Goal: Task Accomplishment & Management: Use online tool/utility

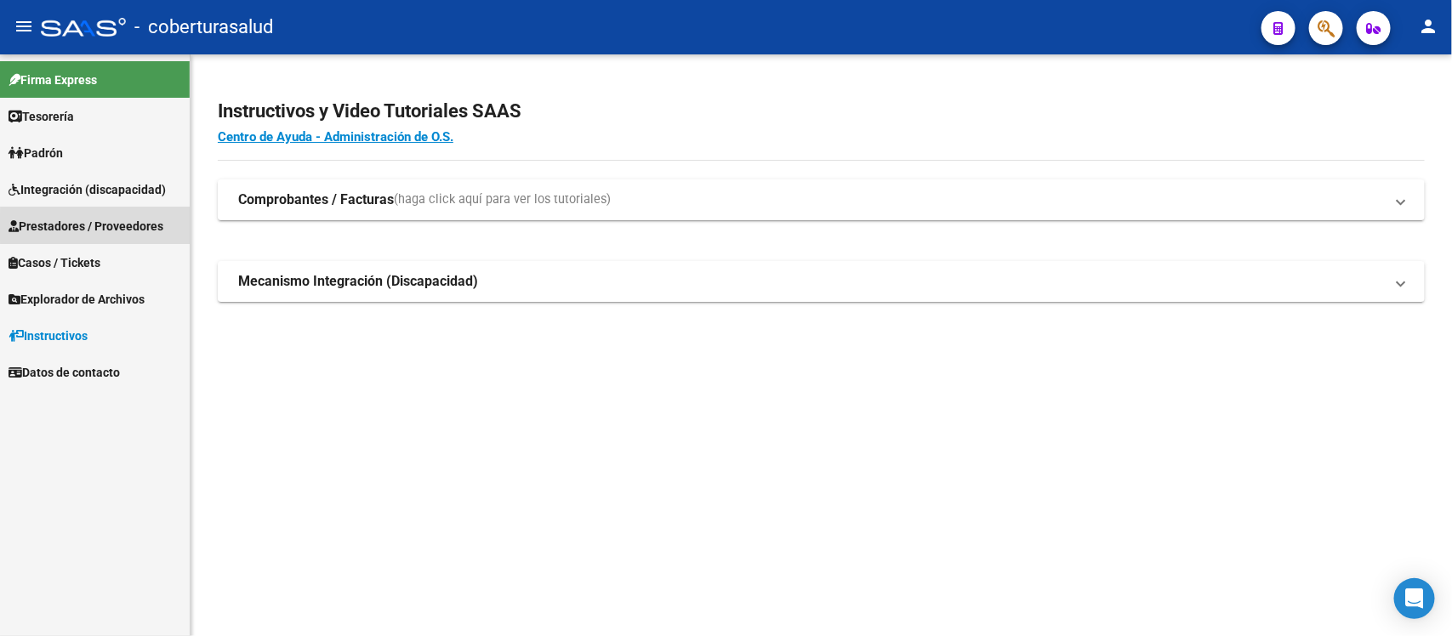
click at [125, 227] on span "Prestadores / Proveedores" at bounding box center [86, 226] width 155 height 19
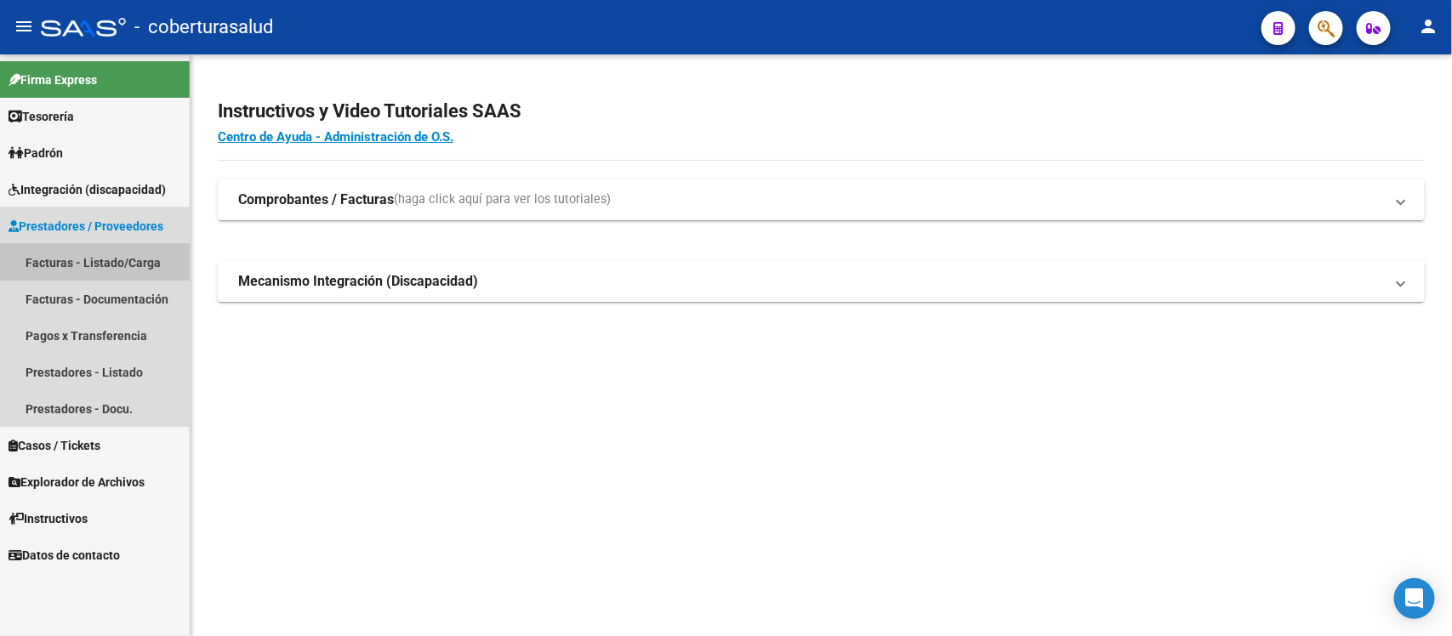
click at [132, 261] on link "Facturas - Listado/Carga" at bounding box center [95, 262] width 190 height 37
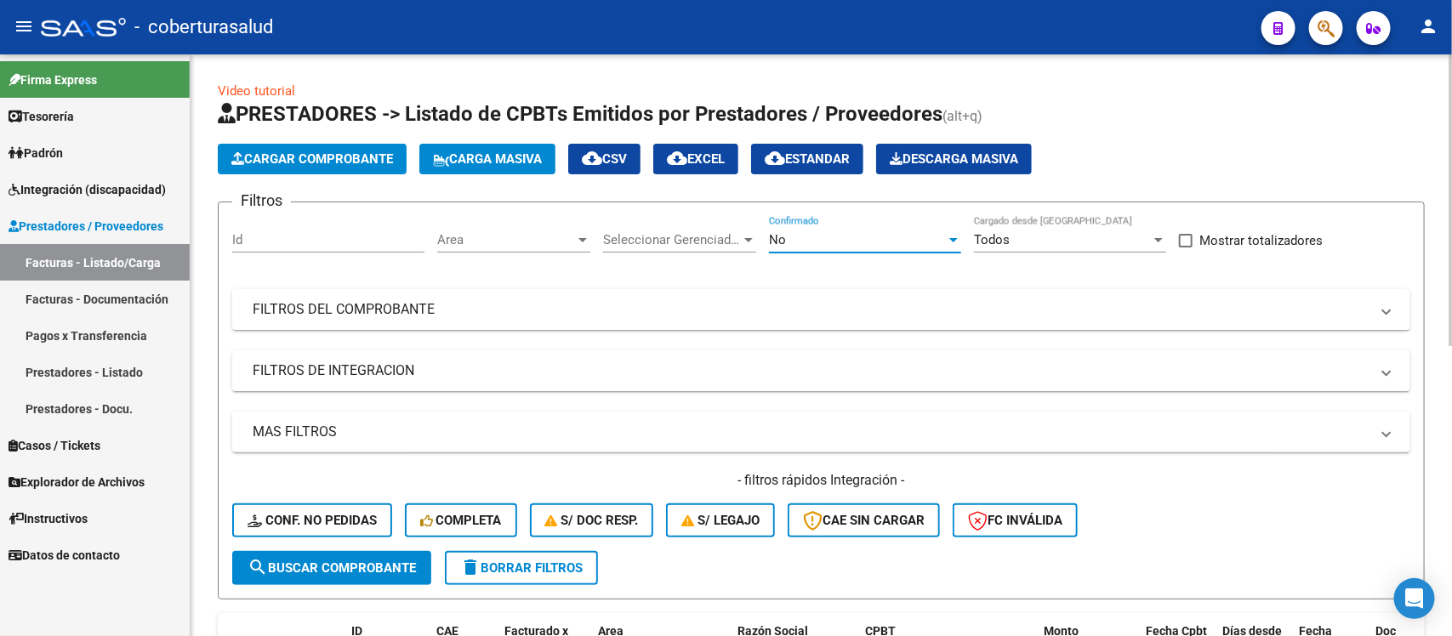
click at [841, 240] on div "No" at bounding box center [857, 239] width 177 height 15
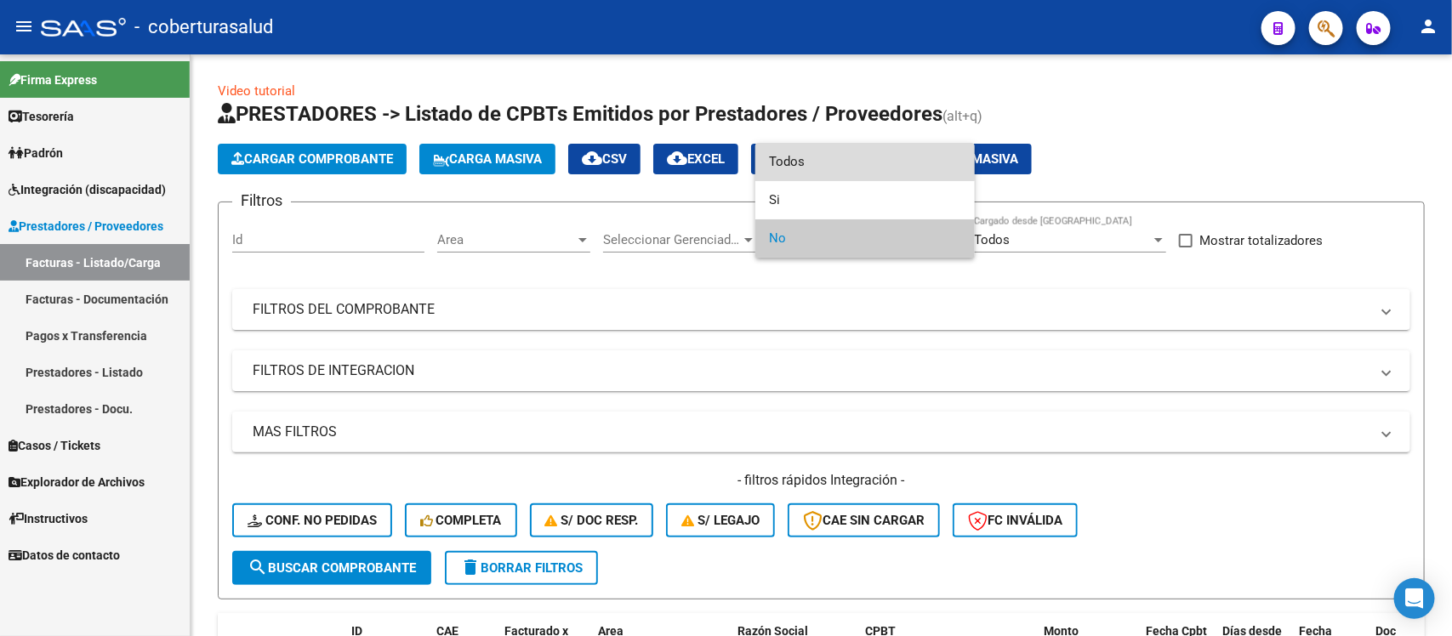
click at [849, 160] on span "Todos" at bounding box center [865, 162] width 192 height 38
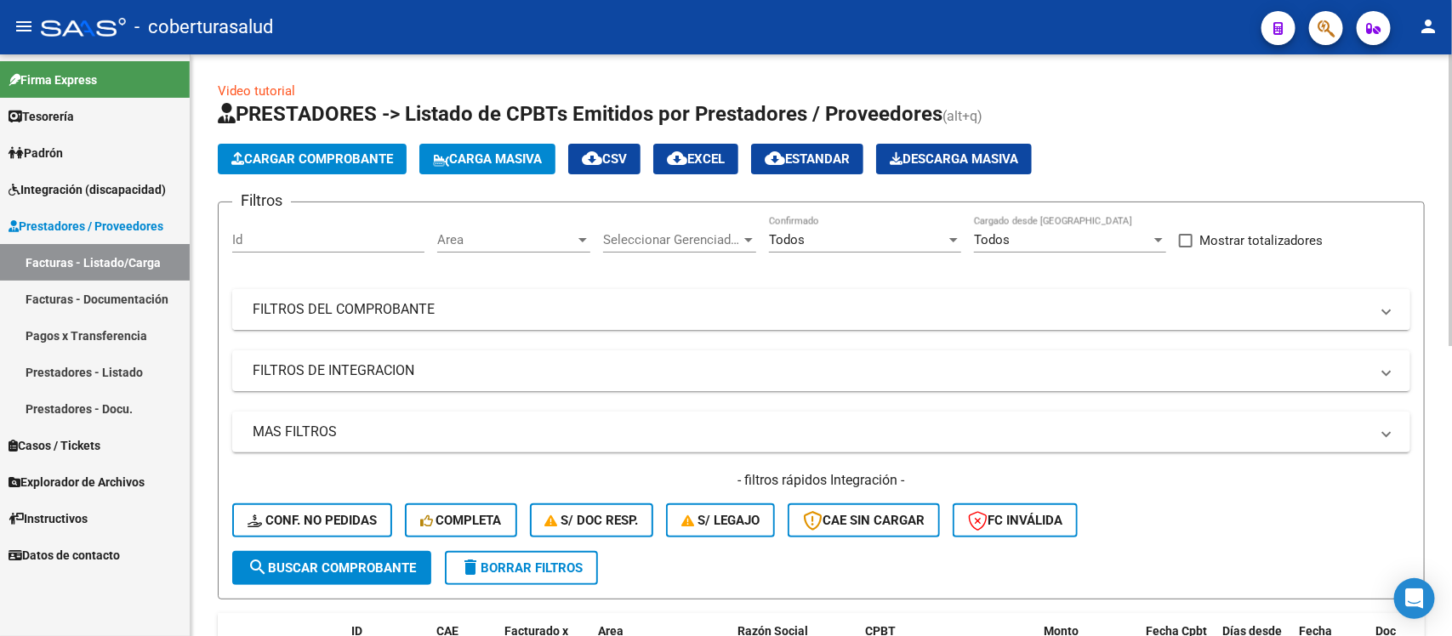
click at [861, 307] on mat-panel-title "FILTROS DEL COMPROBANTE" at bounding box center [811, 309] width 1117 height 19
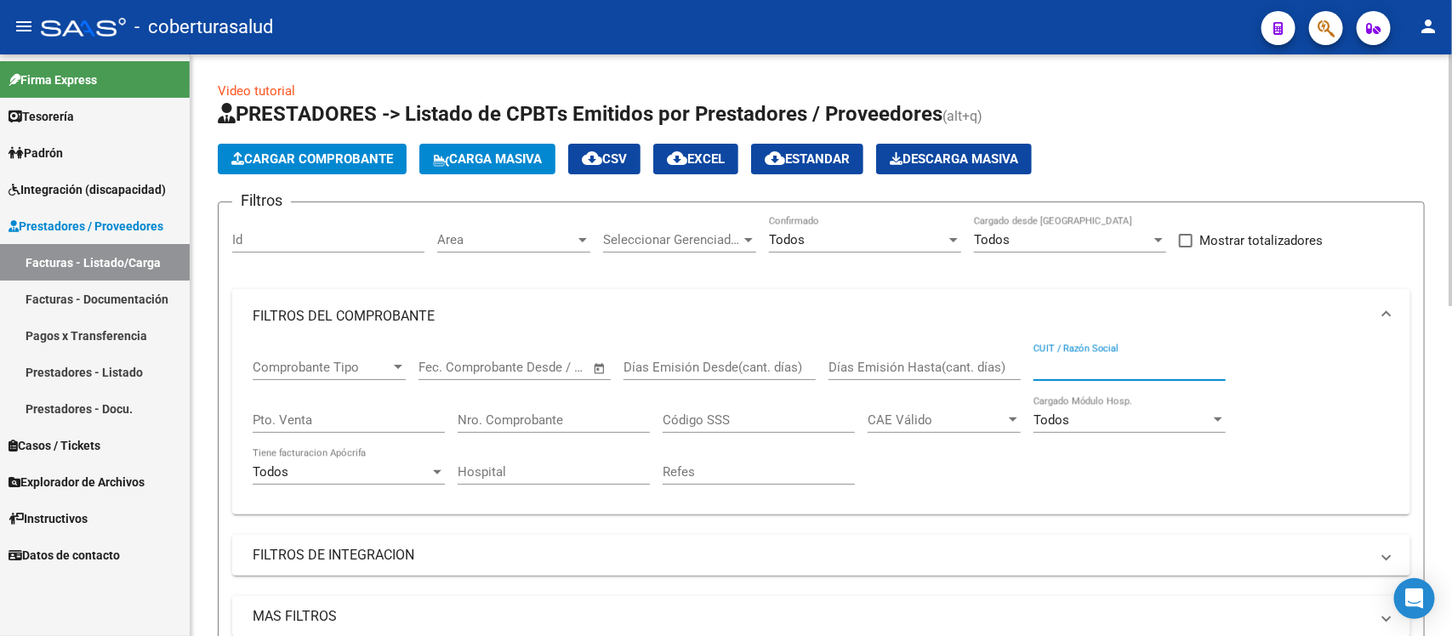
click at [1052, 366] on input "CUIT / Razón Social" at bounding box center [1130, 367] width 192 height 15
paste input "20302996734"
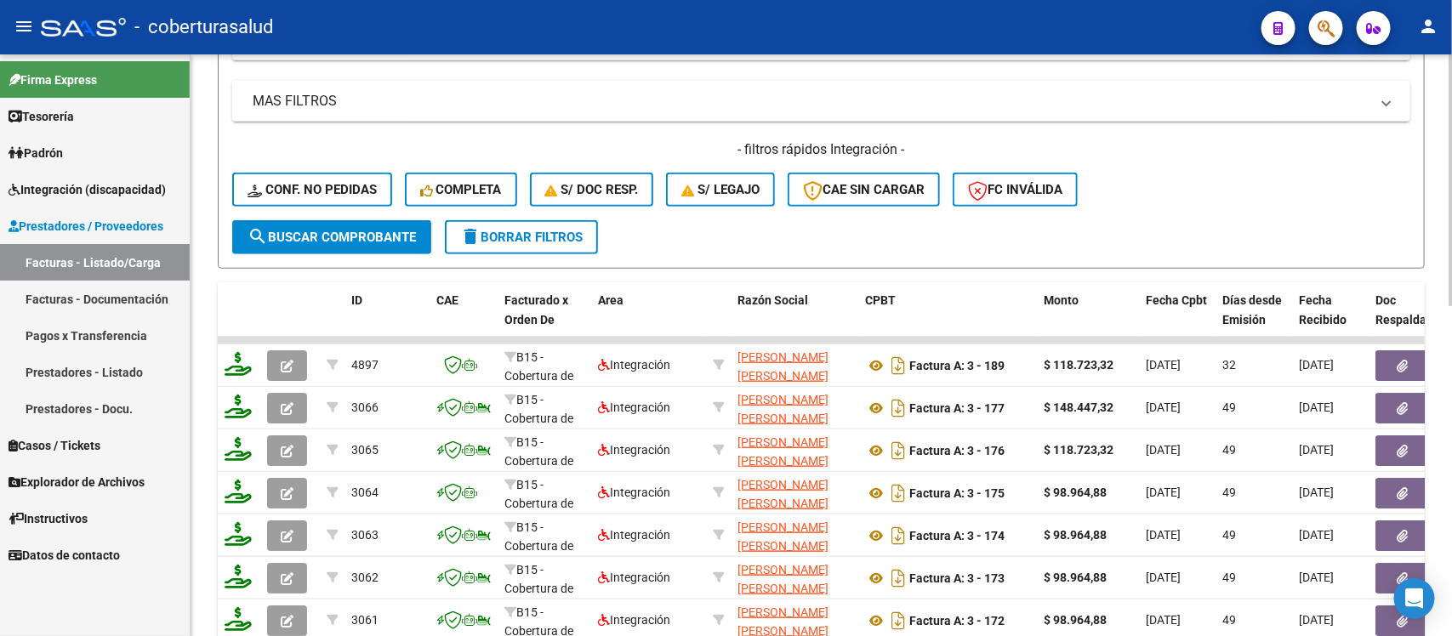
scroll to position [526, 0]
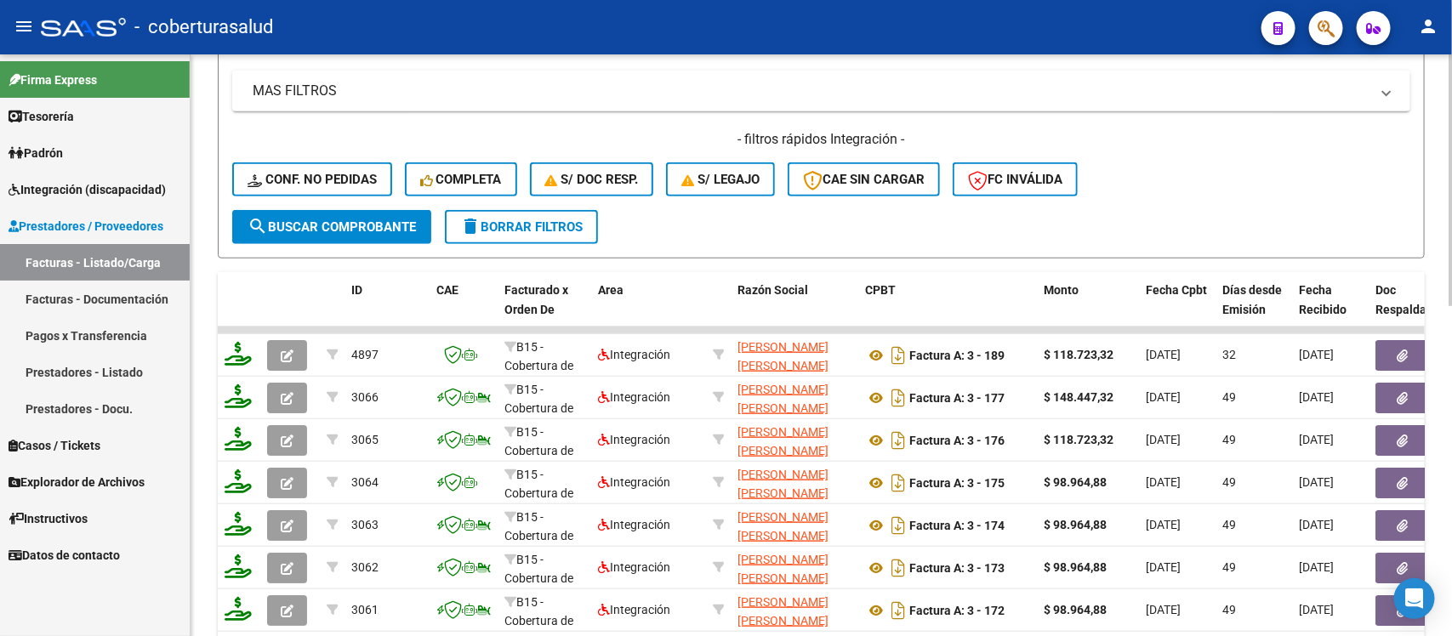
click at [1452, 340] on div at bounding box center [1451, 412] width 4 height 252
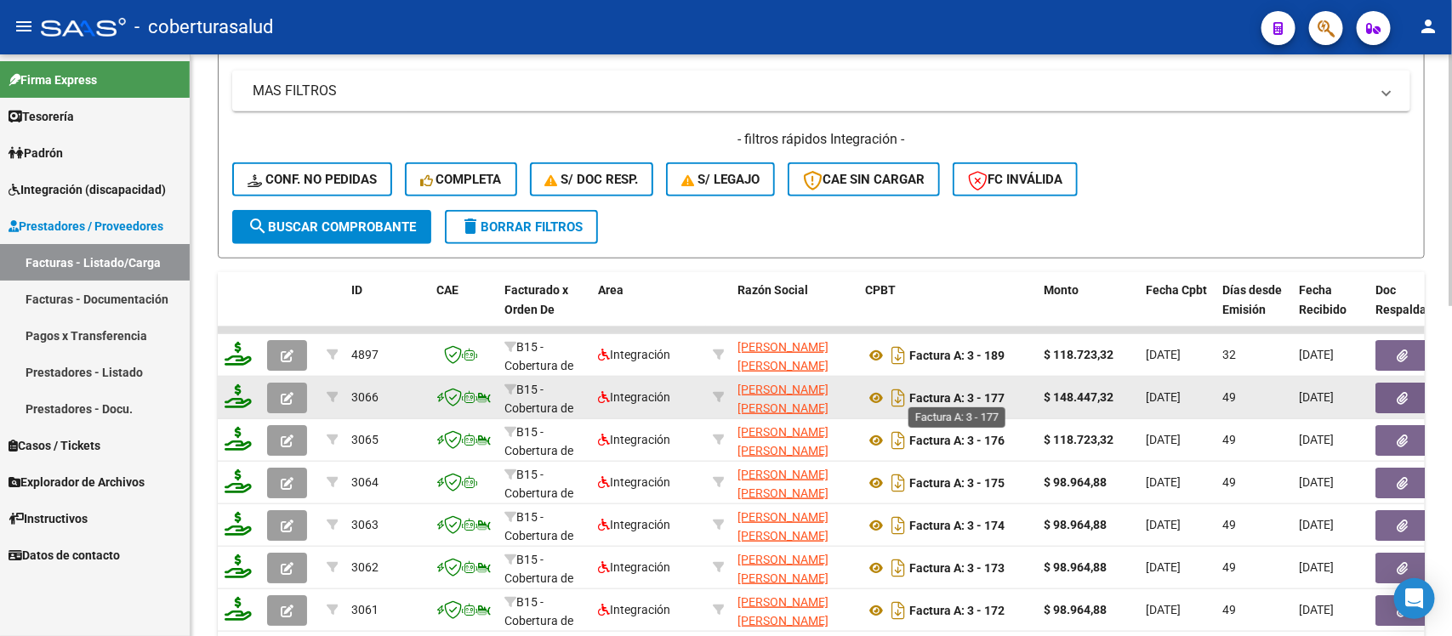
type input "20302996734"
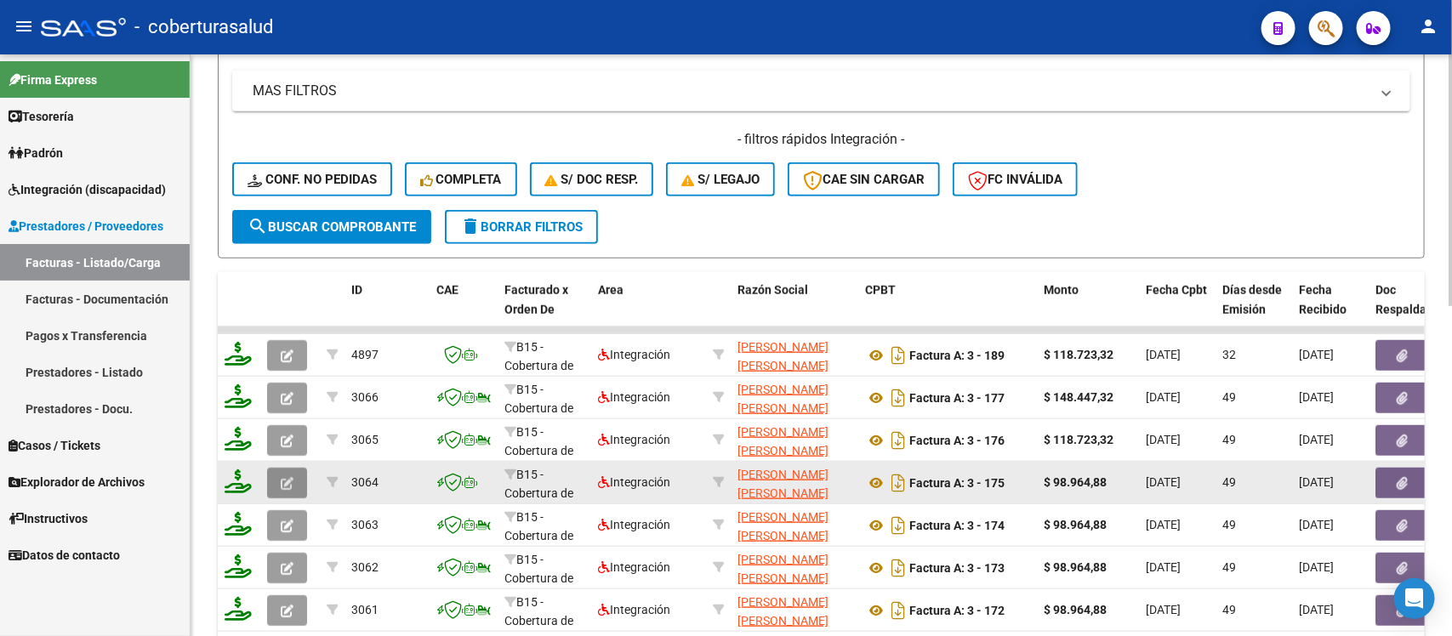
click at [298, 481] on button "button" at bounding box center [287, 483] width 40 height 31
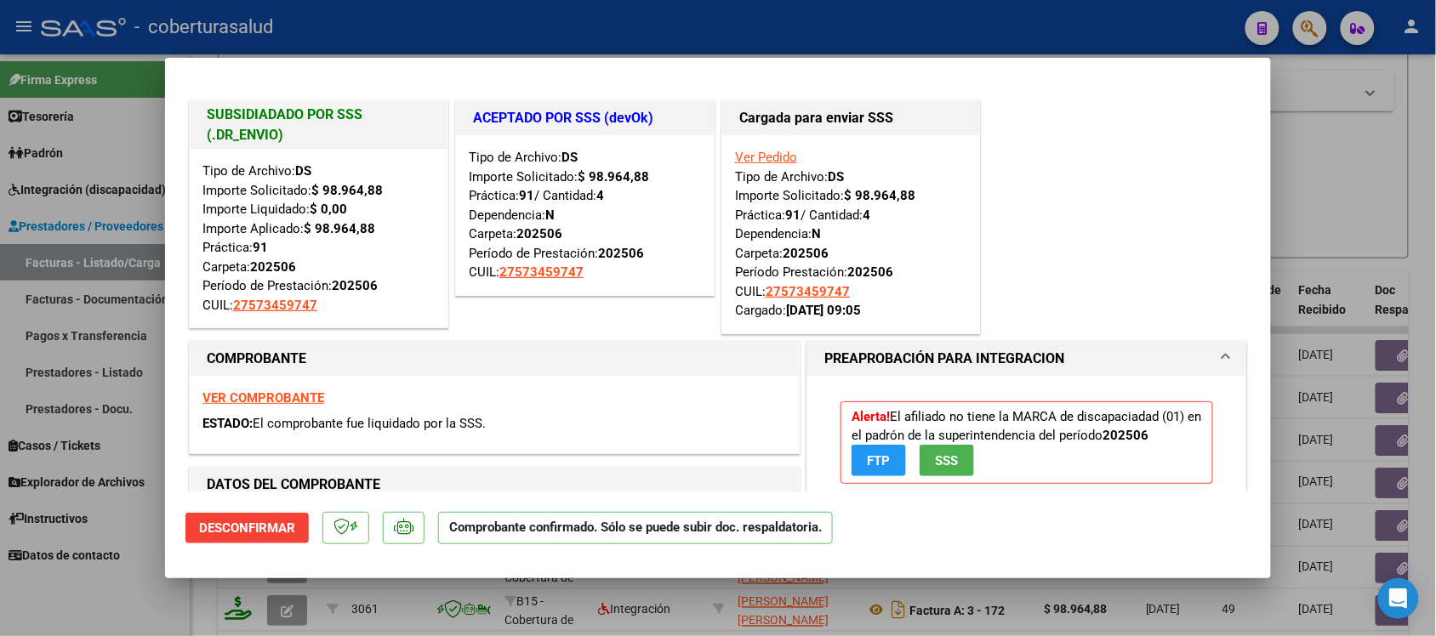
click at [269, 391] on strong "VER COMPROBANTE" at bounding box center [264, 398] width 122 height 15
type input "$ 0,00"
